Goal: Navigation & Orientation: Find specific page/section

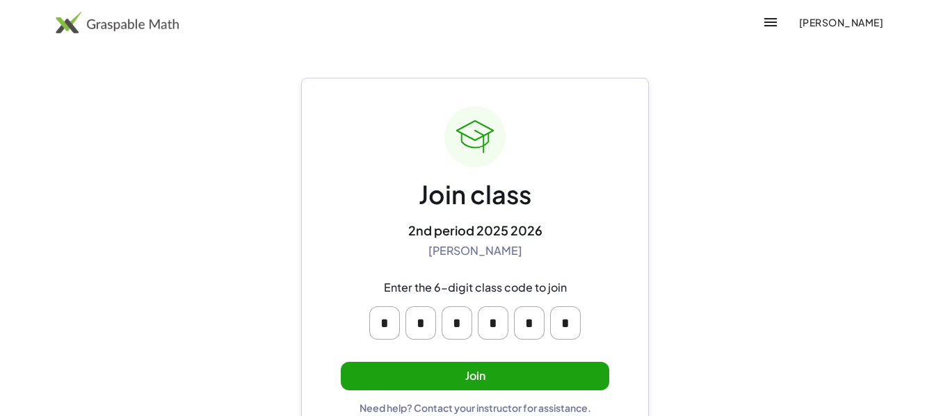
click at [787, 35] on button "button" at bounding box center [770, 22] width 33 height 33
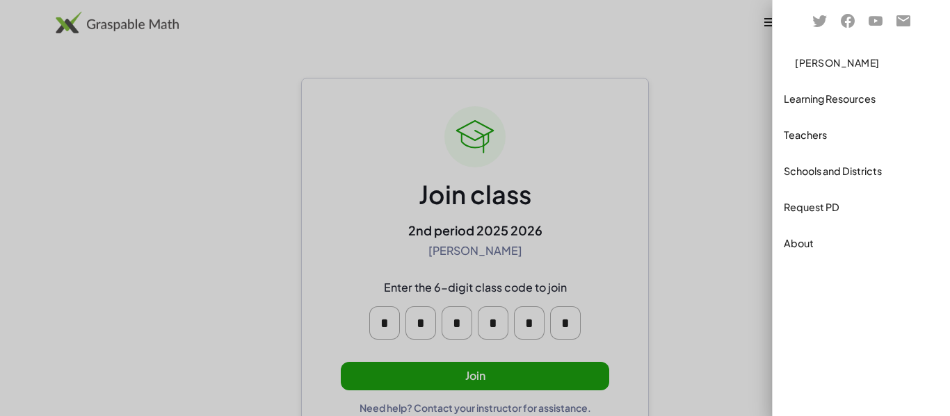
click at [801, 69] on button "[PERSON_NAME]" at bounding box center [836, 62] width 107 height 25
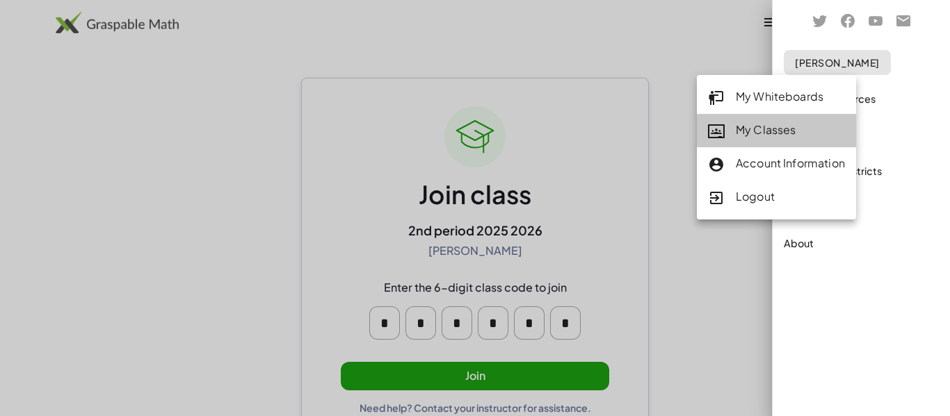
click at [760, 133] on div "My Classes" at bounding box center [776, 131] width 137 height 18
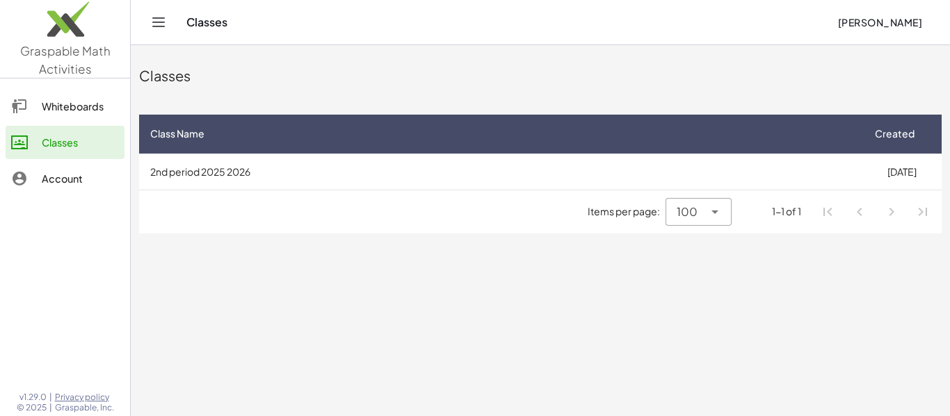
click at [216, 144] on th "Class Name" at bounding box center [500, 134] width 722 height 39
click at [207, 138] on icon at bounding box center [211, 134] width 15 height 15
click at [209, 137] on icon at bounding box center [211, 134] width 15 height 15
click at [235, 177] on td "2nd period 2025 2026" at bounding box center [500, 172] width 722 height 36
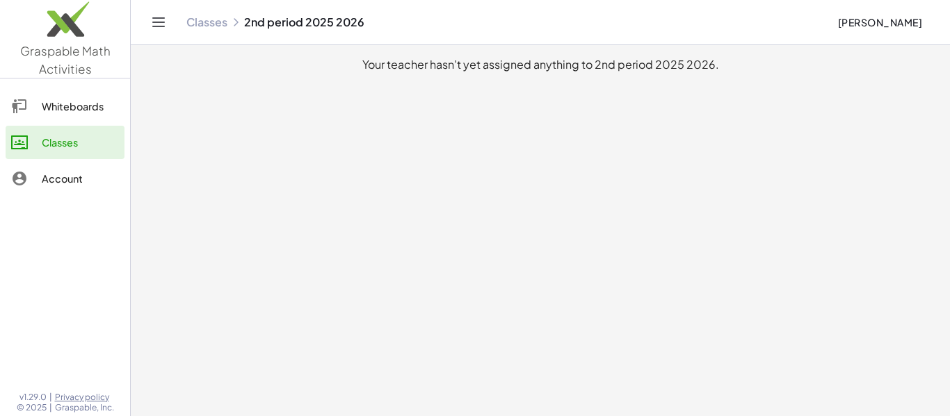
click at [148, 18] on button "Toggle navigation" at bounding box center [158, 22] width 22 height 22
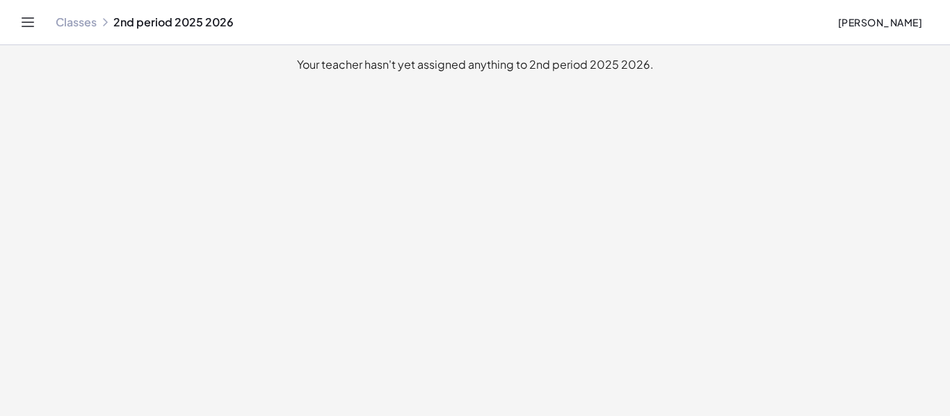
click at [17, 30] on div "Classes 2nd period 2025 2026 [PERSON_NAME]" at bounding box center [475, 22] width 916 height 44
click at [22, 30] on icon "Toggle navigation" at bounding box center [27, 22] width 17 height 17
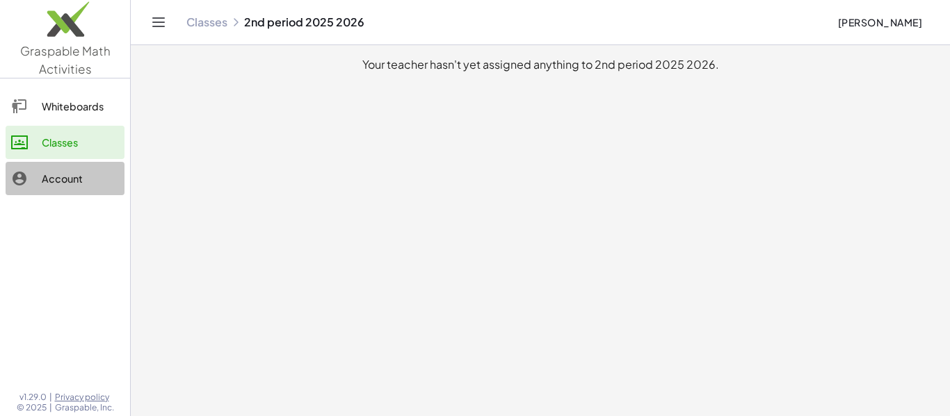
click at [90, 170] on div "Account" at bounding box center [80, 178] width 77 height 17
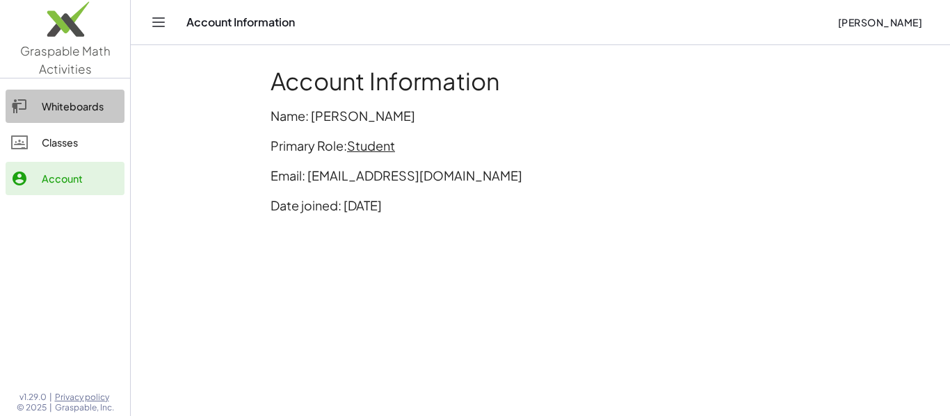
click at [79, 106] on div "Whiteboards" at bounding box center [80, 106] width 77 height 17
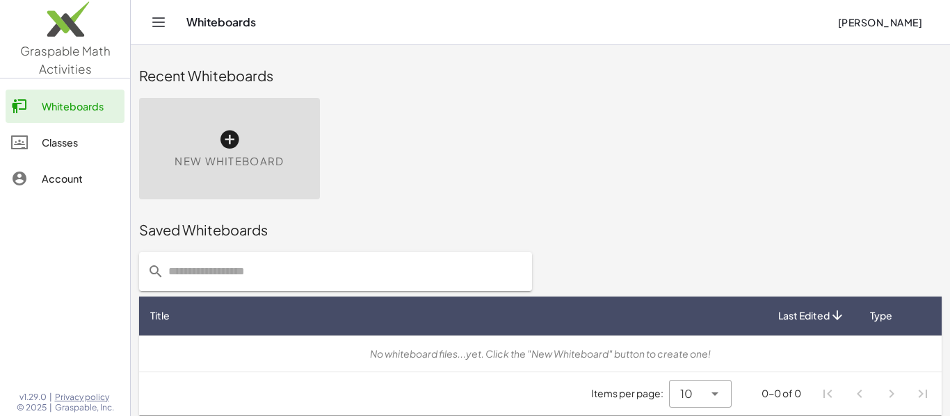
scroll to position [8, 0]
